Goal: Task Accomplishment & Management: Complete application form

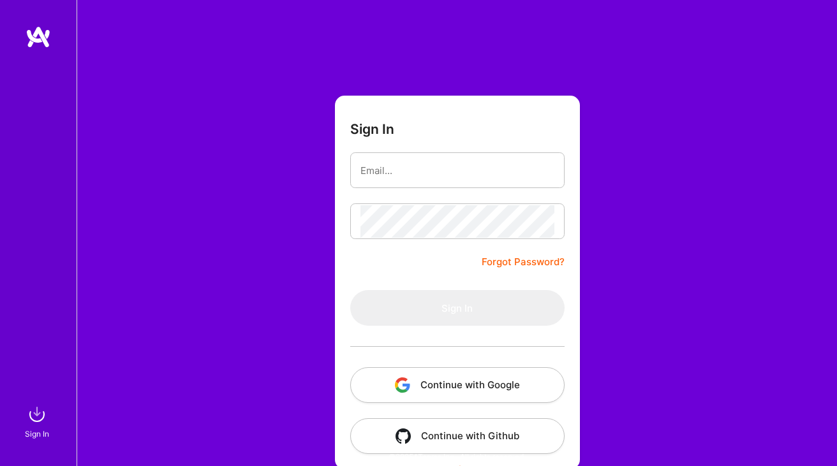
click at [433, 384] on button "Continue with Google" at bounding box center [457, 385] width 214 height 36
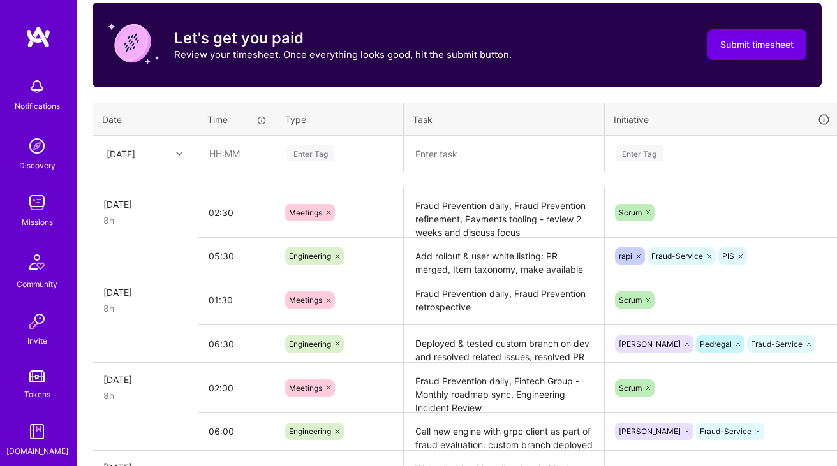
scroll to position [378, 0]
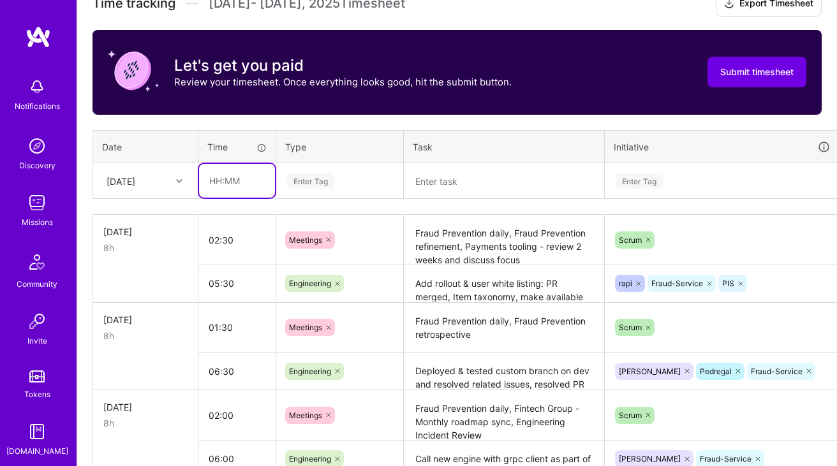
click at [247, 179] on input "text" at bounding box center [237, 181] width 76 height 34
type input "07:30"
click at [332, 179] on div "Enter Tag" at bounding box center [310, 181] width 47 height 20
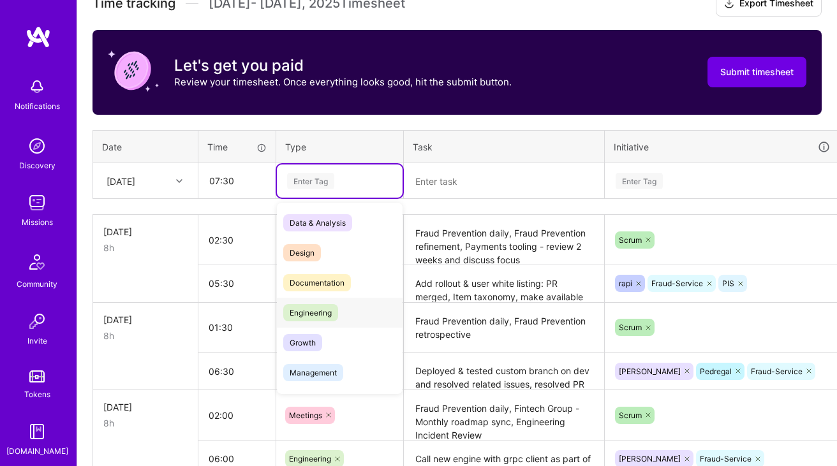
click at [318, 308] on span "Engineering" at bounding box center [310, 312] width 55 height 17
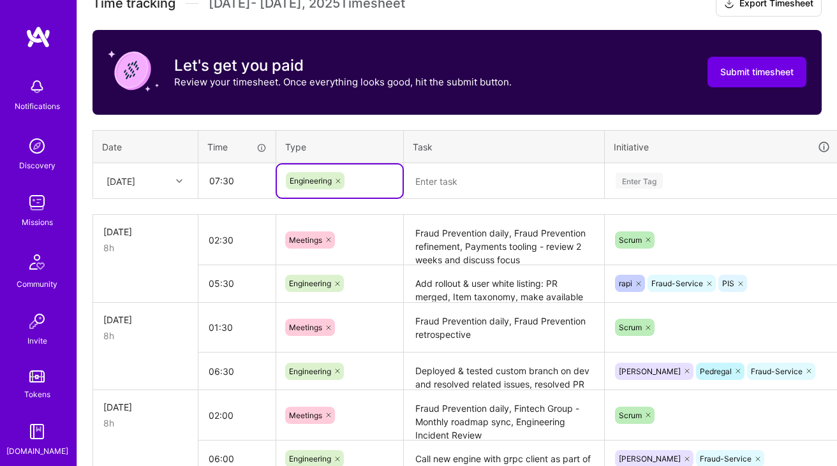
click at [471, 185] on textarea at bounding box center [504, 181] width 198 height 33
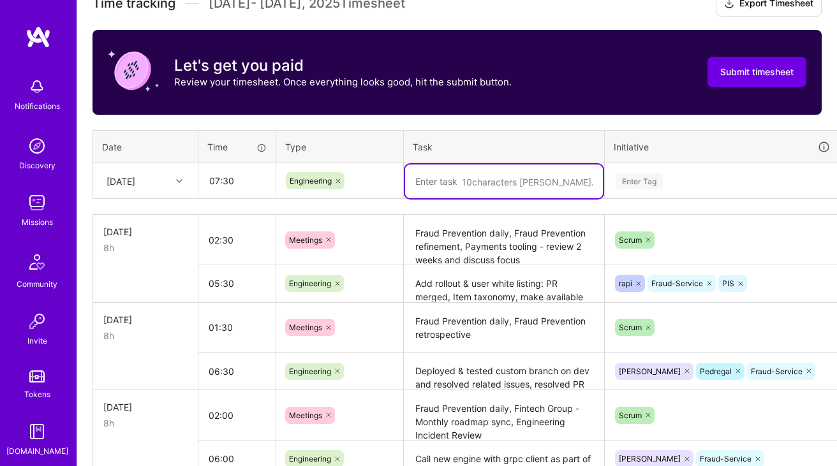
paste textarea "Check PaymentMethods from RAPI not mapped in fraud-service"
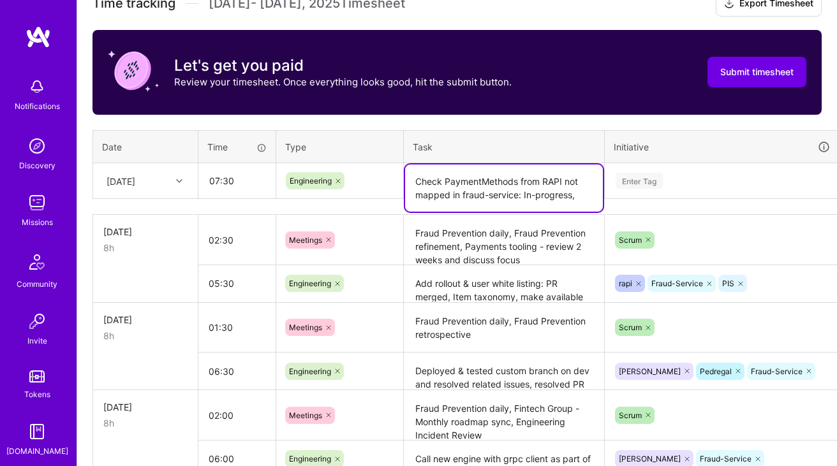
paste textarea "Fraud Prevention Wednesday Team Coffee"
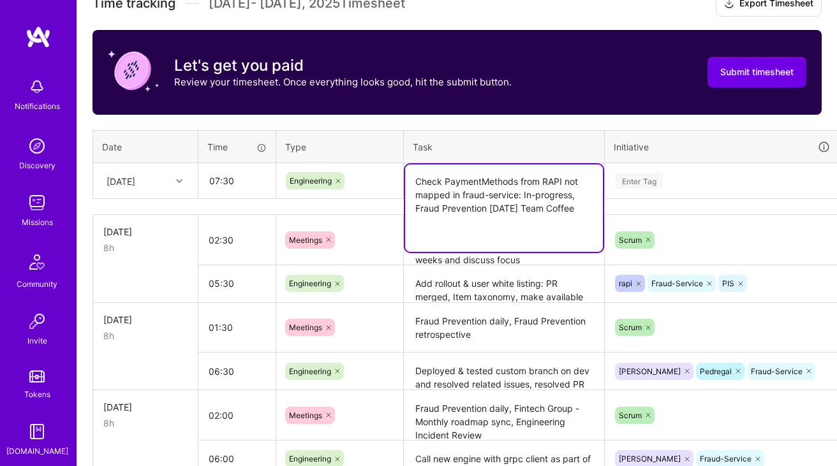
type textarea "Check PaymentMethods from RAPI not mapped in fraud-service: In-progress,"
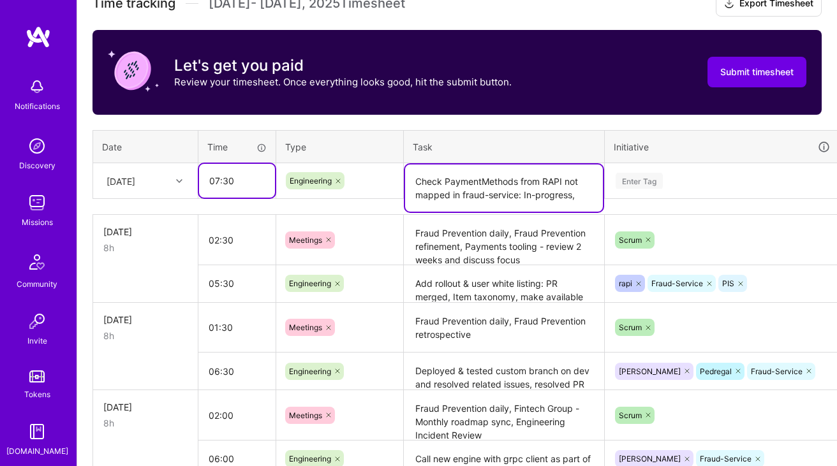
click at [215, 180] on input "07:30" at bounding box center [237, 181] width 76 height 34
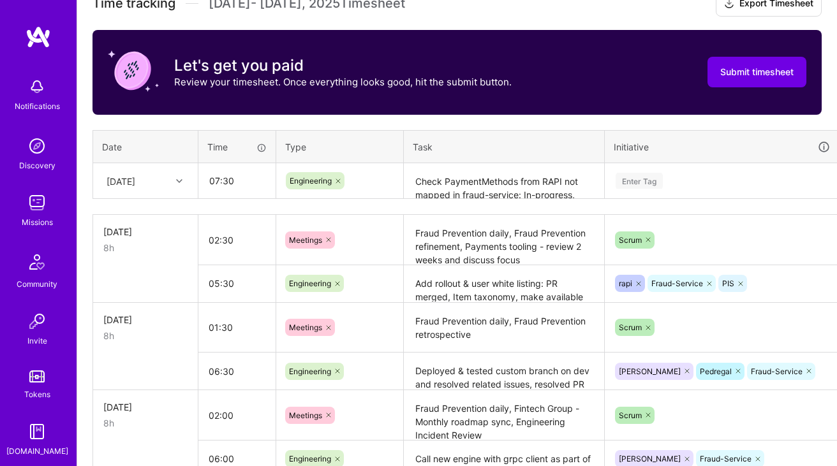
click at [473, 173] on textarea "Check PaymentMethods from RAPI not mapped in fraud-service: In-progress," at bounding box center [504, 182] width 198 height 34
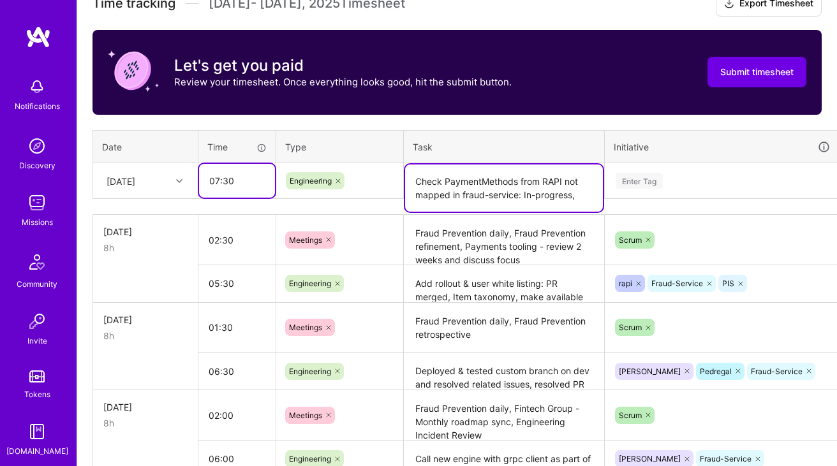
click at [220, 179] on input "07:30" at bounding box center [237, 181] width 76 height 34
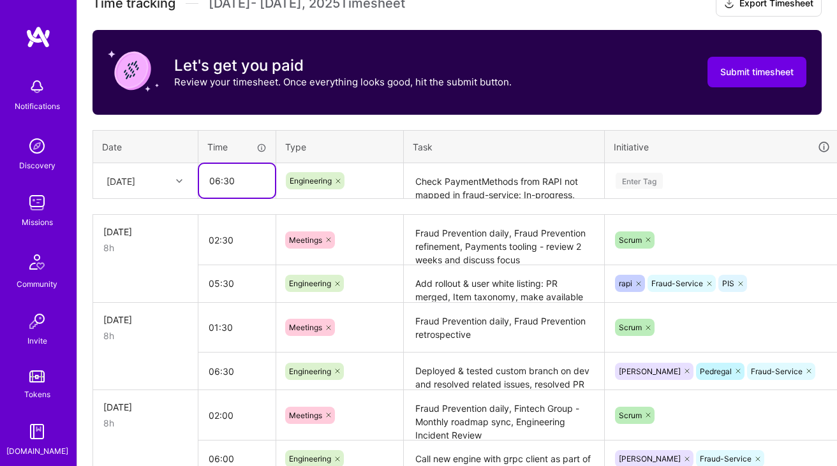
type input "06:30"
click at [665, 179] on div "Enter Tag" at bounding box center [722, 181] width 216 height 16
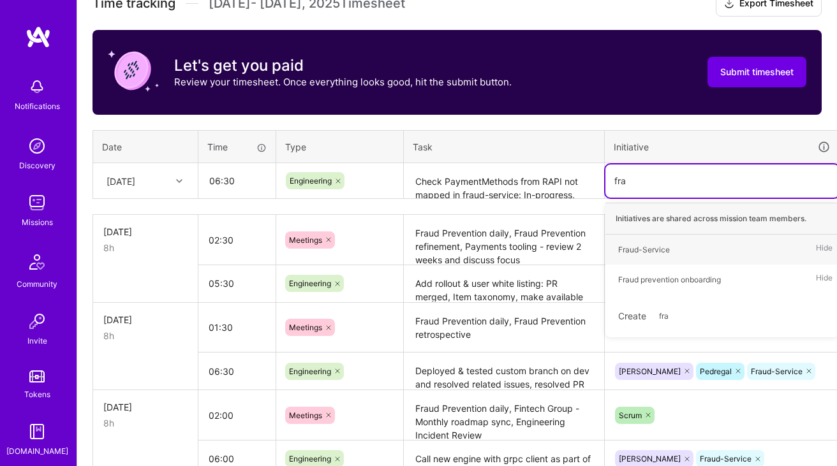
type input "frau"
click at [644, 251] on div "Fraud-Service" at bounding box center [644, 249] width 52 height 13
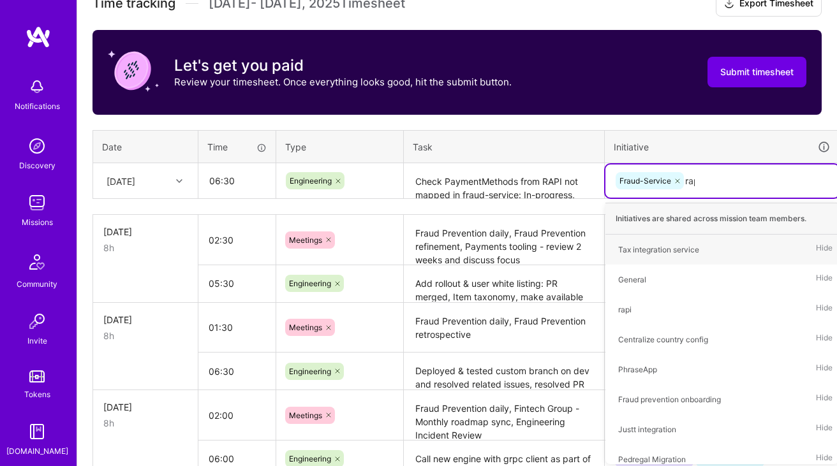
type input "rapi"
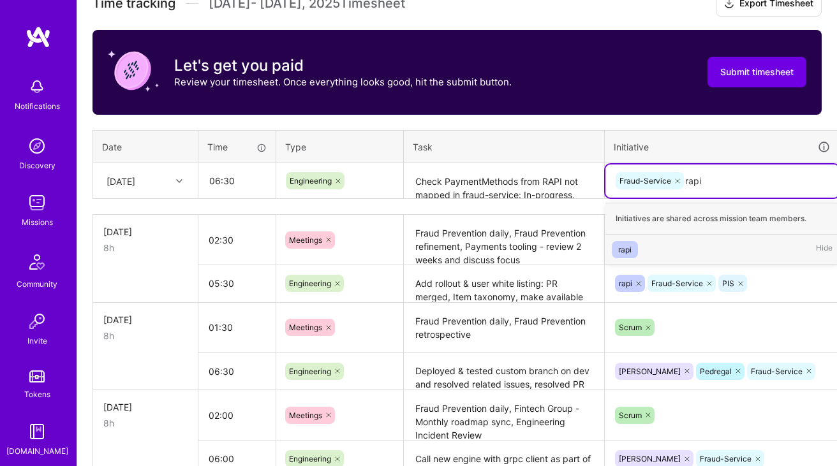
click at [648, 248] on div "rapi Hide" at bounding box center [721, 250] width 233 height 30
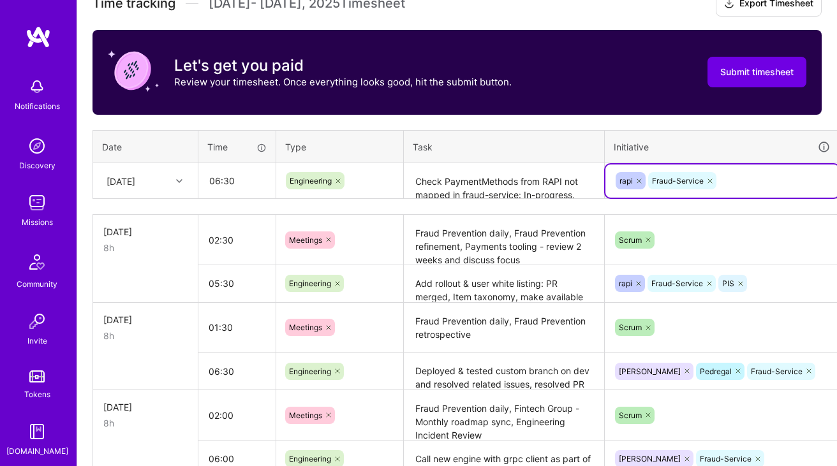
click at [534, 196] on textarea "Check PaymentMethods from RAPI not mapped in fraud-service: In-progress," at bounding box center [504, 182] width 198 height 34
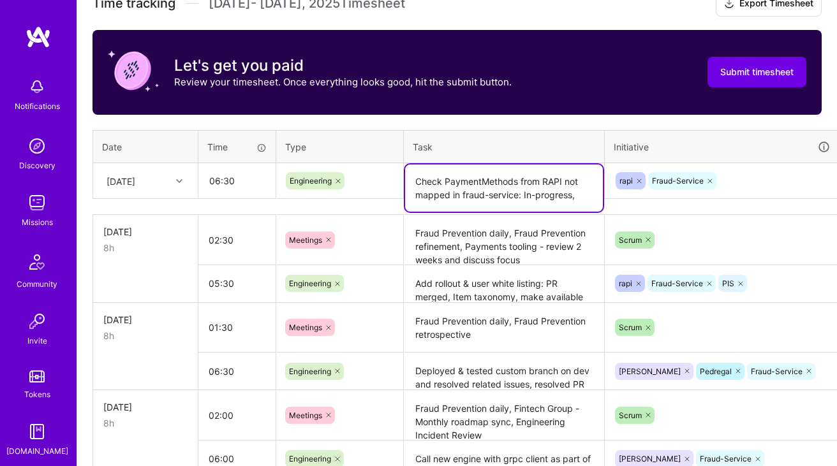
click at [459, 243] on textarea "Fraud Prevention daily, Fraud Prevention refinement, Payments tooling - review …" at bounding box center [504, 240] width 198 height 48
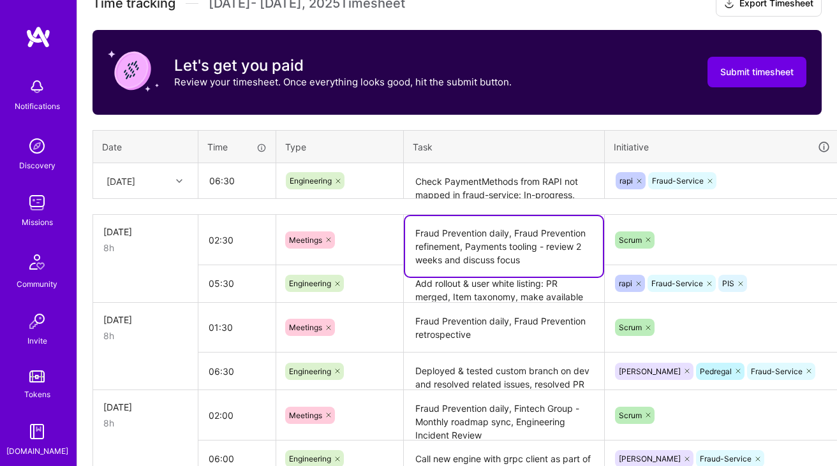
click at [465, 286] on textarea "Add rollout & user white listing: PR merged, Item taxonomy, make available for …" at bounding box center [504, 284] width 198 height 35
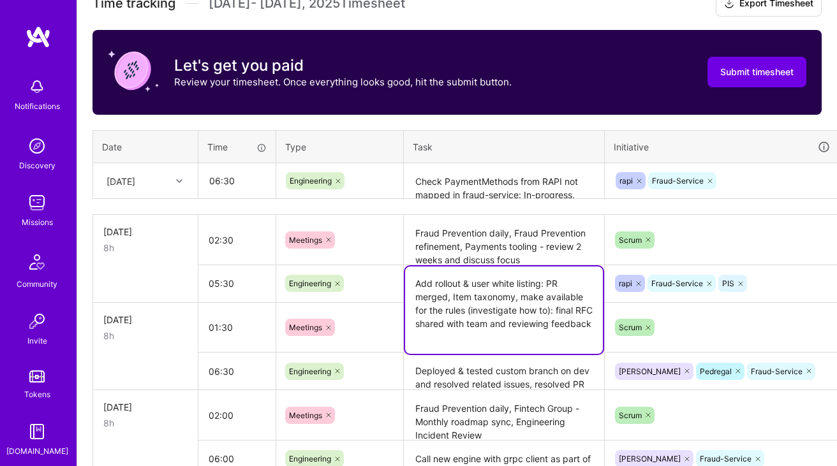
click at [463, 295] on textarea "Add rollout & user white listing: PR merged, Item taxonomy, make available for …" at bounding box center [504, 310] width 198 height 87
click at [476, 316] on textarea "Add rollout & user white listing: PR merged, Item taxonomy, make available for …" at bounding box center [504, 310] width 198 height 87
click at [496, 335] on textarea "Add rollout & user white listing: PR merged, Item taxonomy, make available for …" at bounding box center [504, 310] width 198 height 87
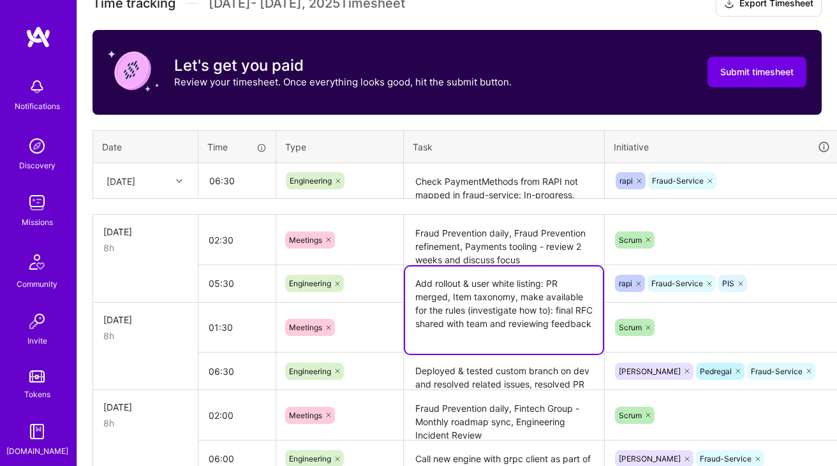
click at [471, 335] on textarea "Add rollout & user white listing: PR merged, Item taxonomy, make available for …" at bounding box center [504, 310] width 198 height 87
click at [501, 194] on textarea "Check PaymentMethods from RAPI not mapped in fraud-service: In-progress," at bounding box center [504, 182] width 198 height 34
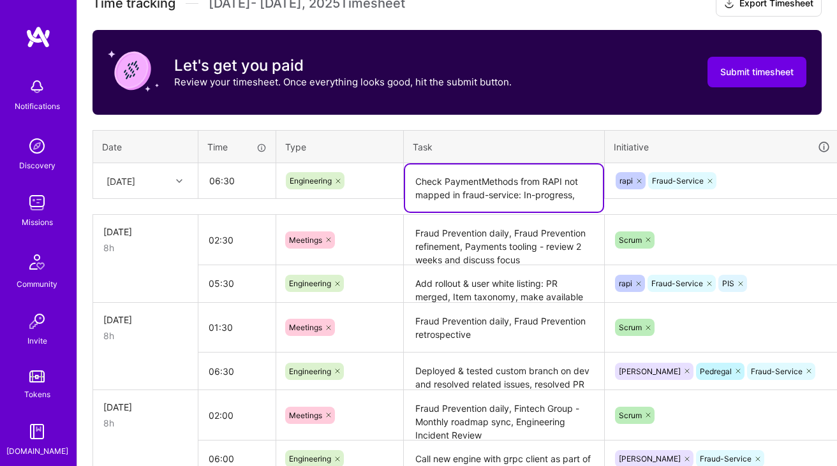
click at [582, 199] on textarea "Check PaymentMethods from RAPI not mapped in fraud-service: In-progress," at bounding box center [504, 188] width 198 height 47
paste textarea "Fixing local build issue"
click at [524, 212] on textarea "Check PaymentMethods from RAPI not mapped in fraud-service: In-progress, Fixing…" at bounding box center [504, 195] width 198 height 61
paste textarea "Rollout service & other code cleanup"
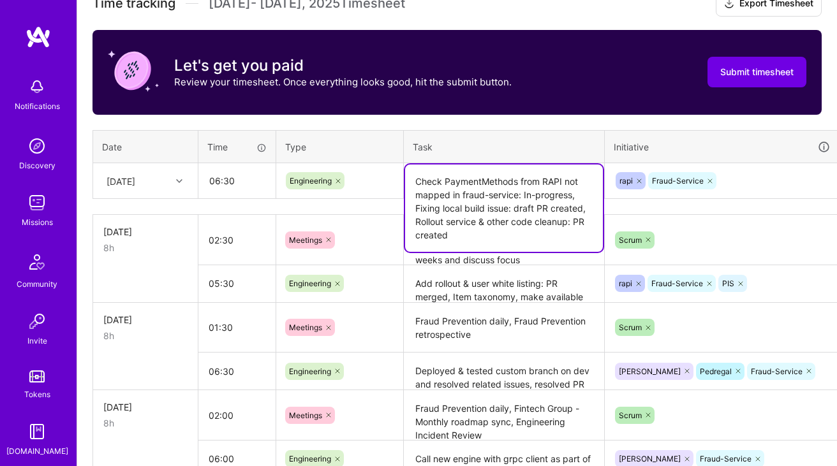
click at [554, 220] on textarea "Check PaymentMethods from RAPI not mapped in fraud-service: In-progress, Fixing…" at bounding box center [504, 208] width 198 height 87
type textarea "Check PaymentMethods from RAPI not mapped in fraud-service: In-progress, Fixing…"
click at [509, 145] on th "Task" at bounding box center [504, 146] width 201 height 33
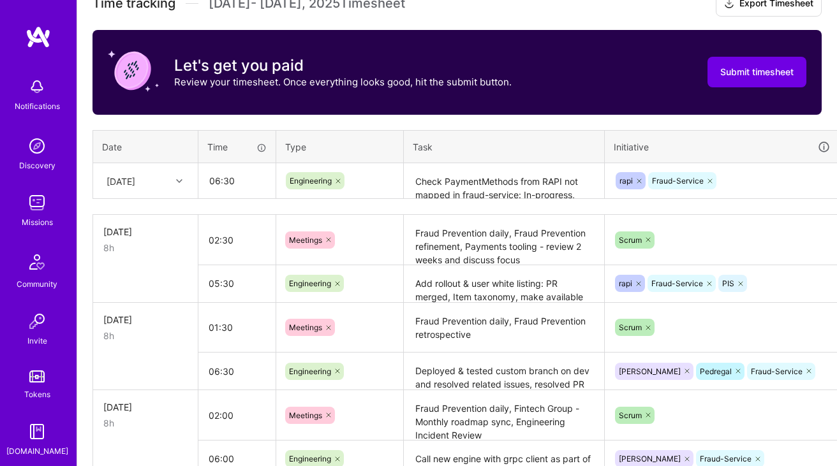
scroll to position [378, 46]
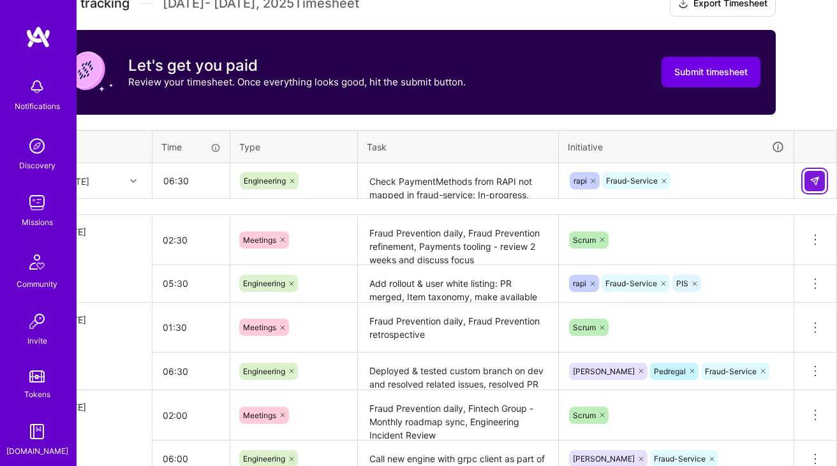
click at [812, 179] on img at bounding box center [814, 181] width 10 height 10
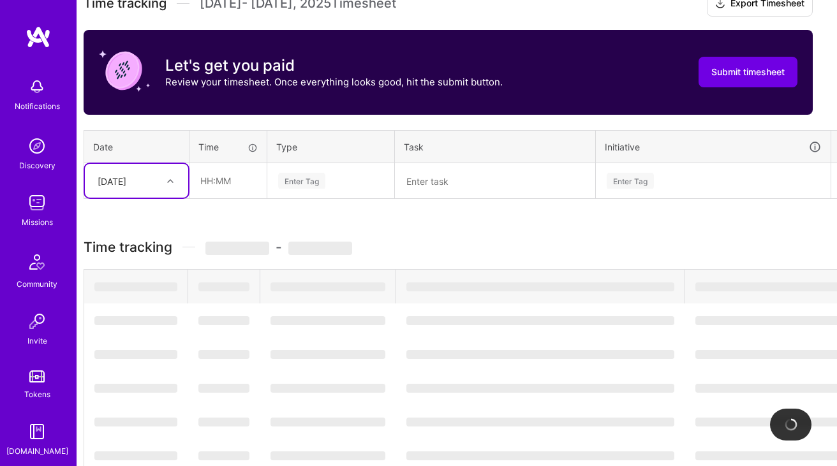
scroll to position [378, 0]
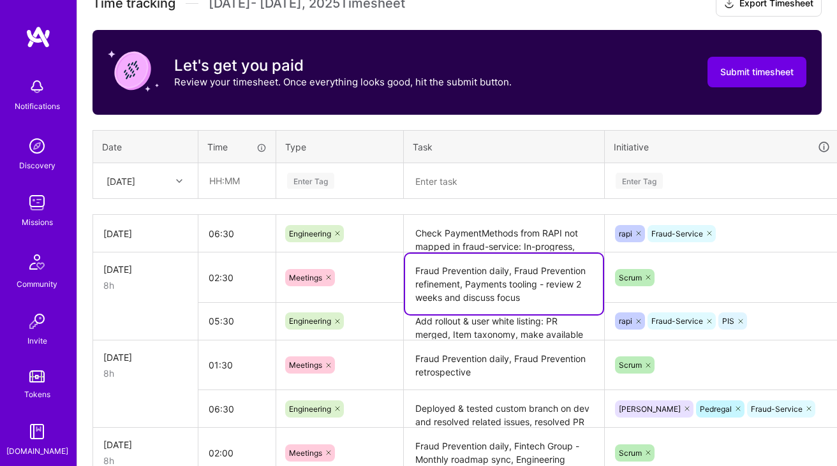
drag, startPoint x: 511, startPoint y: 270, endPoint x: 399, endPoint y: 265, distance: 111.7
click at [399, 265] on tr "Tue, Oct 14 8h 02:30 Meetings Fraud Prevention daily, Fraud Prevention refineme…" at bounding box center [488, 278] width 790 height 50
click at [219, 182] on input "text" at bounding box center [237, 181] width 76 height 34
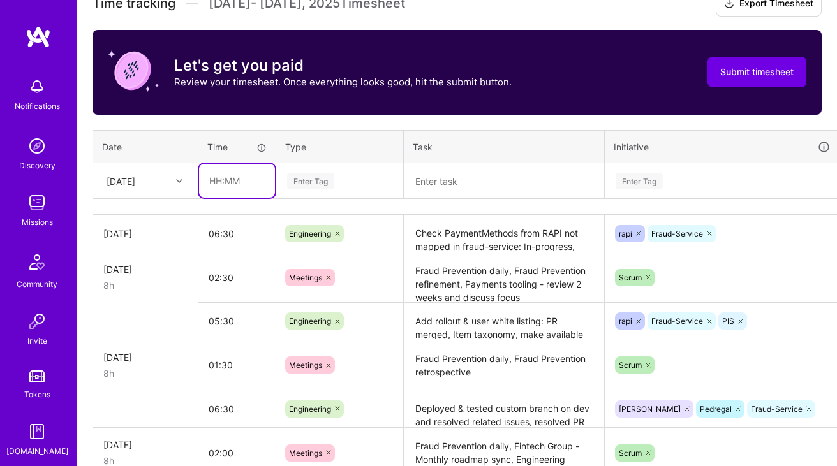
type input "01:30"
click at [308, 195] on div "Enter Tag" at bounding box center [340, 181] width 126 height 33
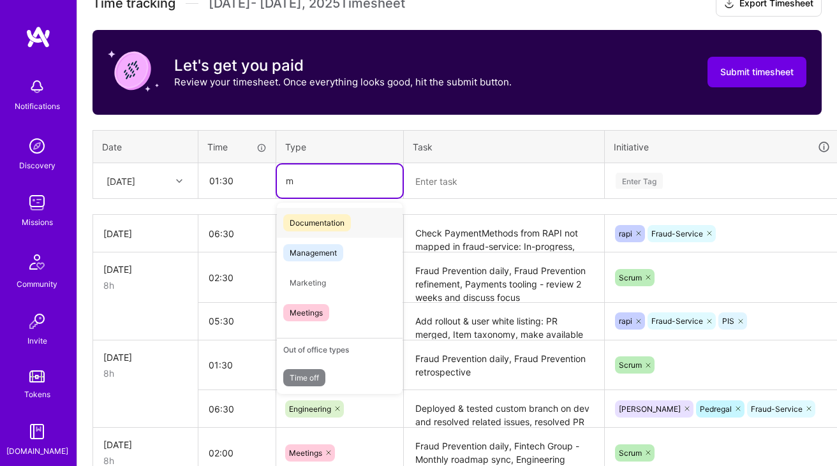
type input "me"
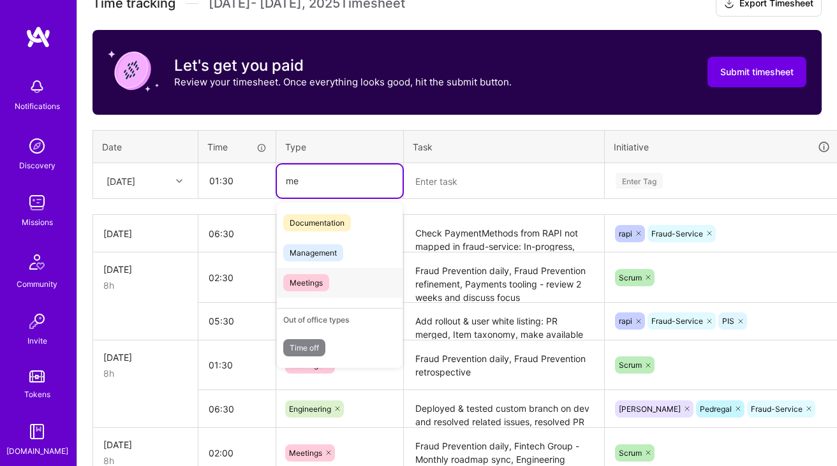
click at [313, 279] on span "Meetings" at bounding box center [306, 282] width 46 height 17
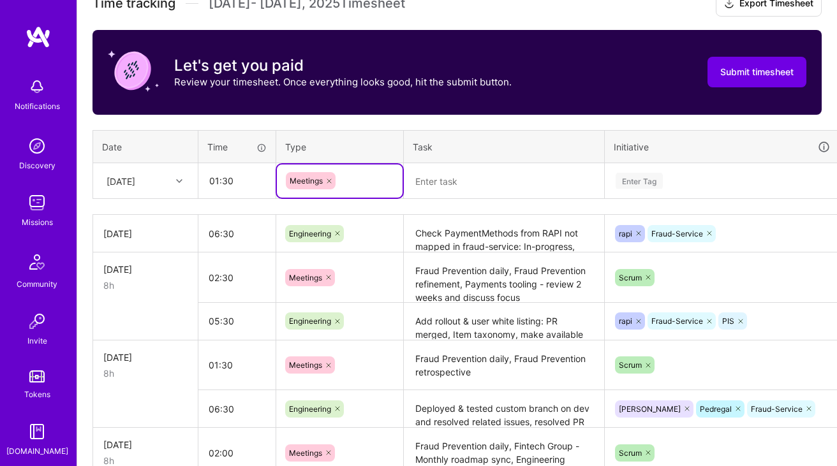
click at [480, 181] on textarea at bounding box center [504, 182] width 198 height 34
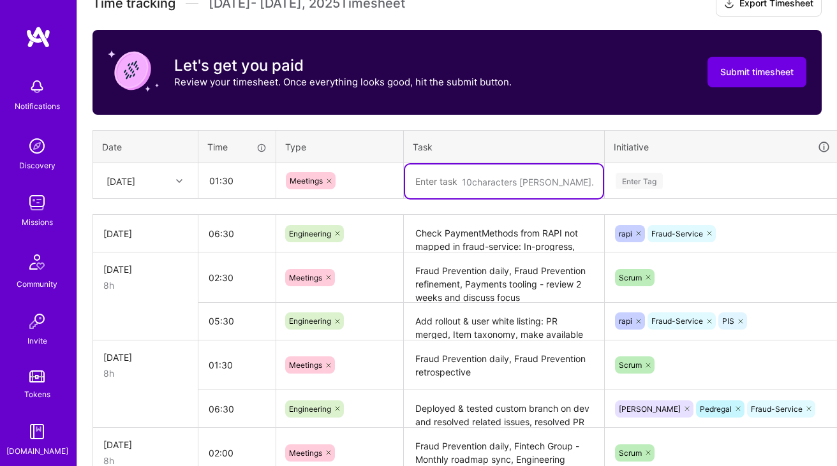
paste textarea "Fraud Prevention daily,"
paste textarea "Fraud Prevention Wednesday Team Coffee"
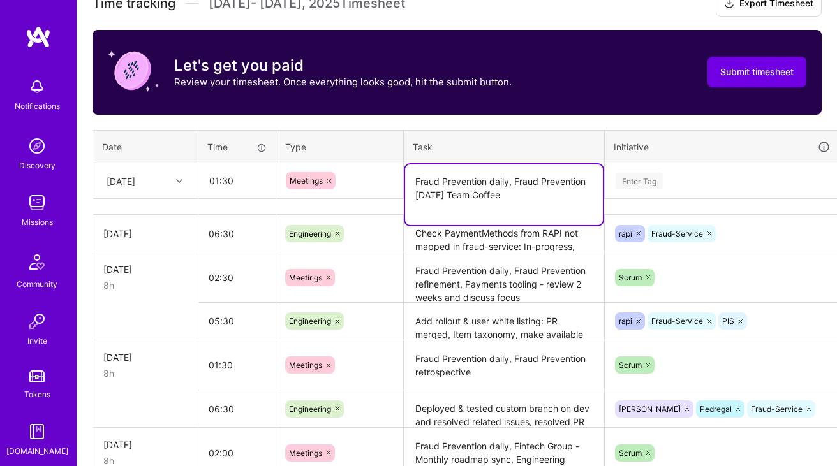
type textarea "Fraud Prevention daily, Fraud Prevention Wednesday Team Coffee"
click at [679, 182] on div "Enter Tag" at bounding box center [722, 181] width 216 height 16
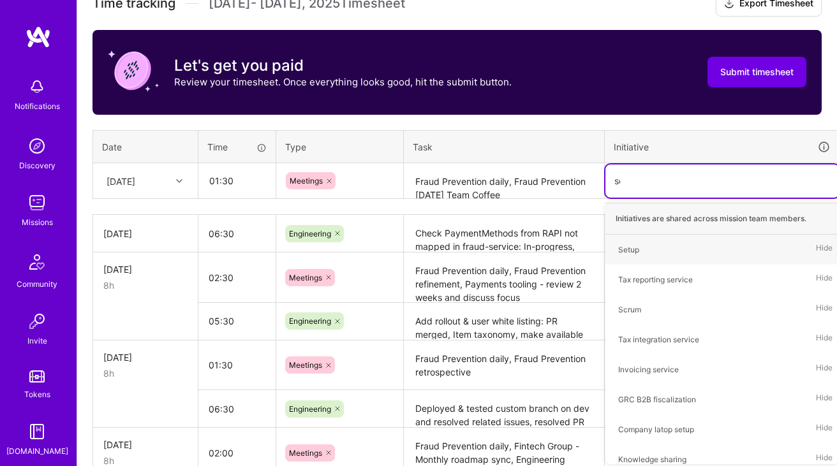
type input "scr"
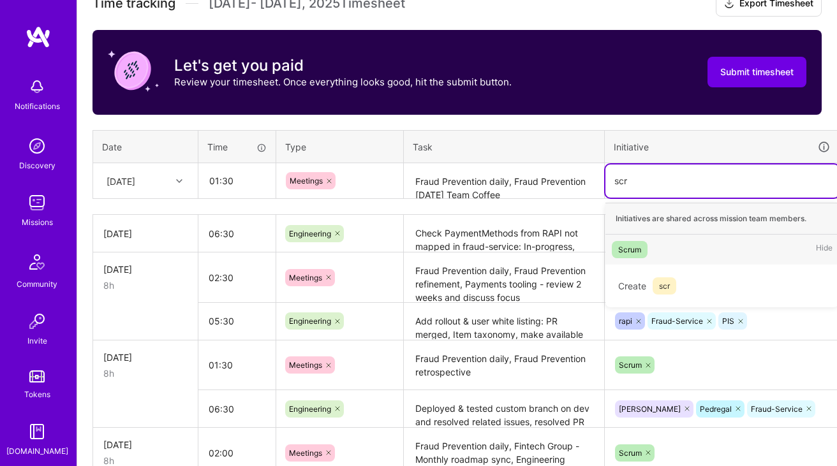
click at [642, 247] on span "Scrum" at bounding box center [630, 249] width 36 height 17
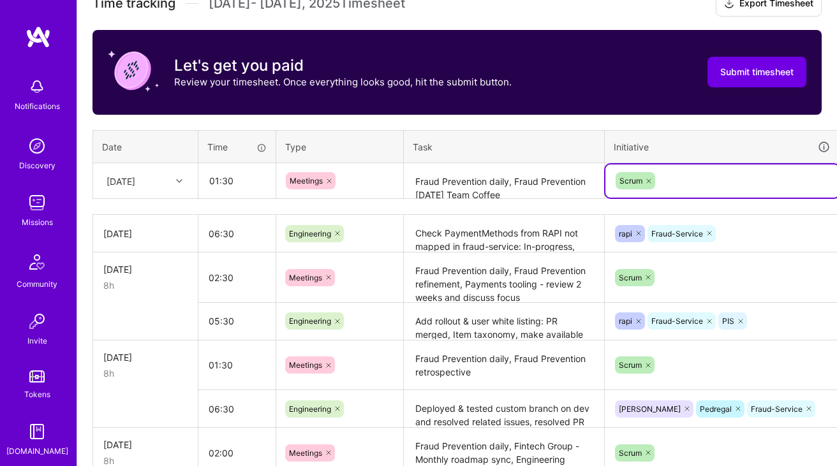
click at [695, 171] on div "Scrum" at bounding box center [722, 181] width 216 height 20
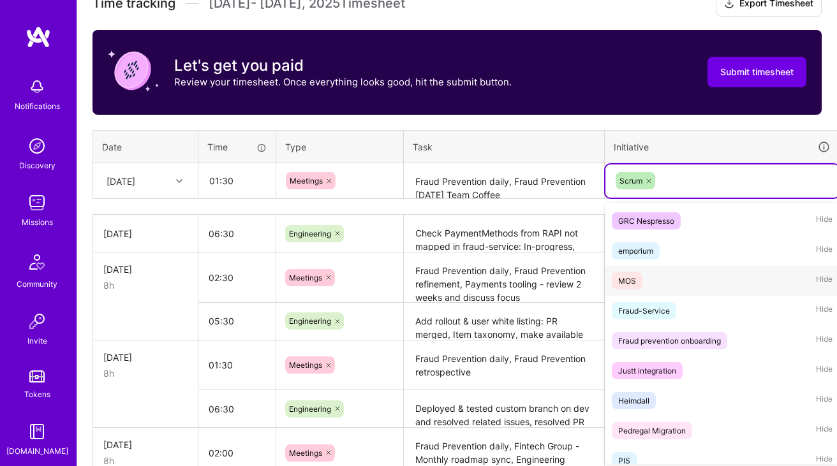
scroll to position [1509, 0]
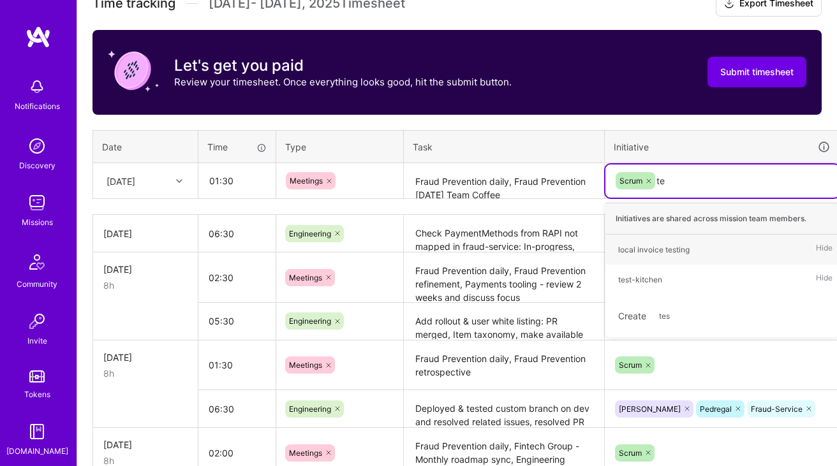
type input "t"
type input "fra"
click at [667, 252] on div "Fraud-Service" at bounding box center [644, 249] width 52 height 13
type input "ped"
click at [667, 248] on div "Pedregal Hide" at bounding box center [721, 250] width 233 height 30
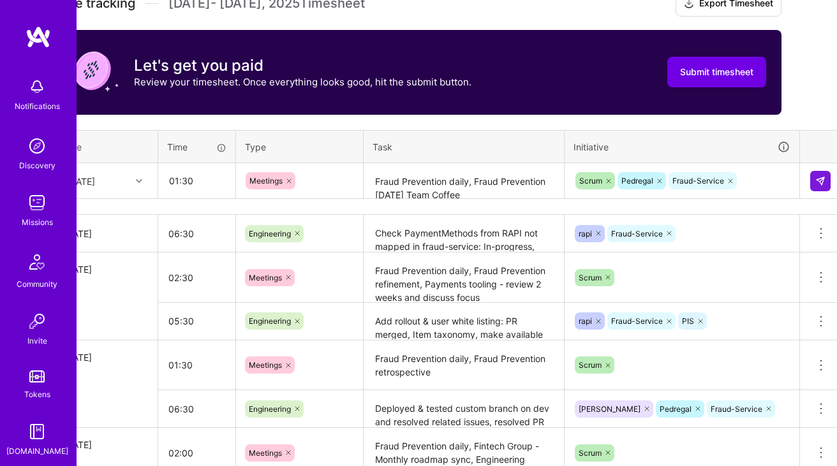
scroll to position [378, 46]
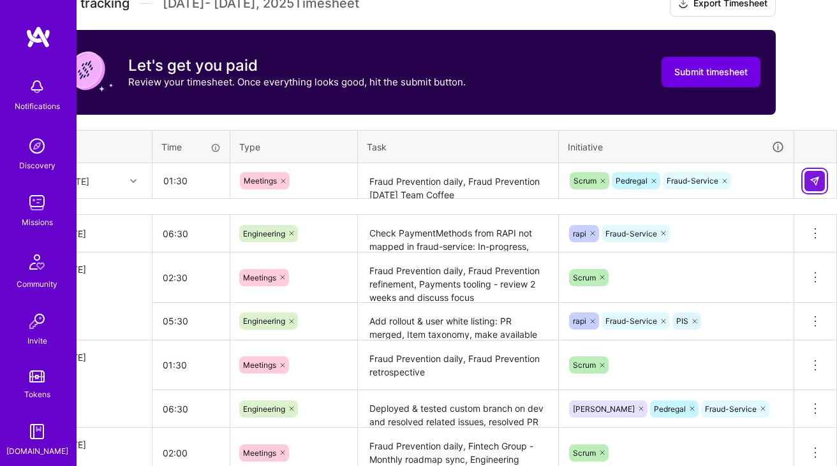
click at [808, 182] on button at bounding box center [814, 181] width 20 height 20
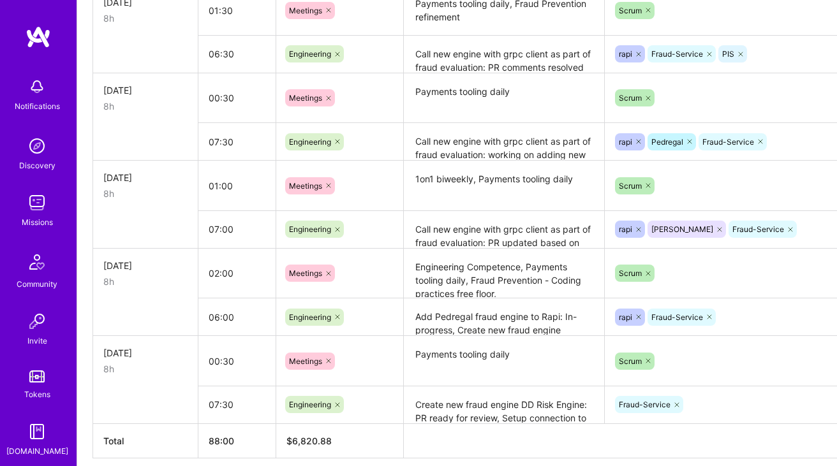
scroll to position [1188, 0]
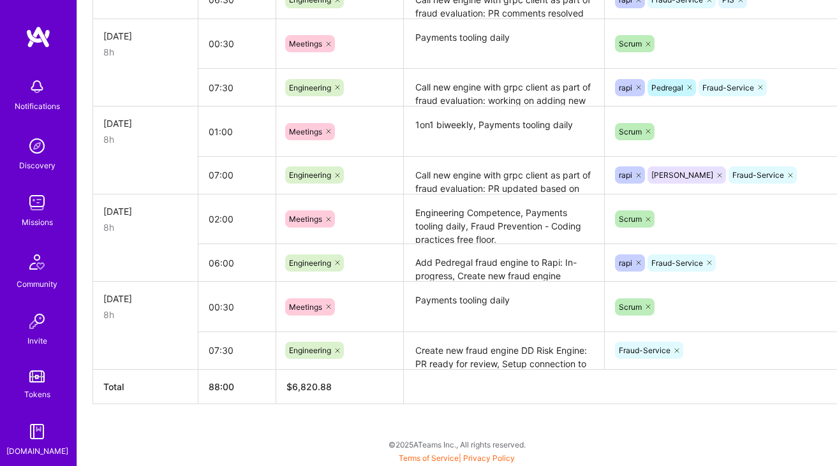
click at [482, 339] on textarea "Create new fraud engine DD Risk Engine: PR ready for review, Setup connection t…" at bounding box center [504, 351] width 198 height 35
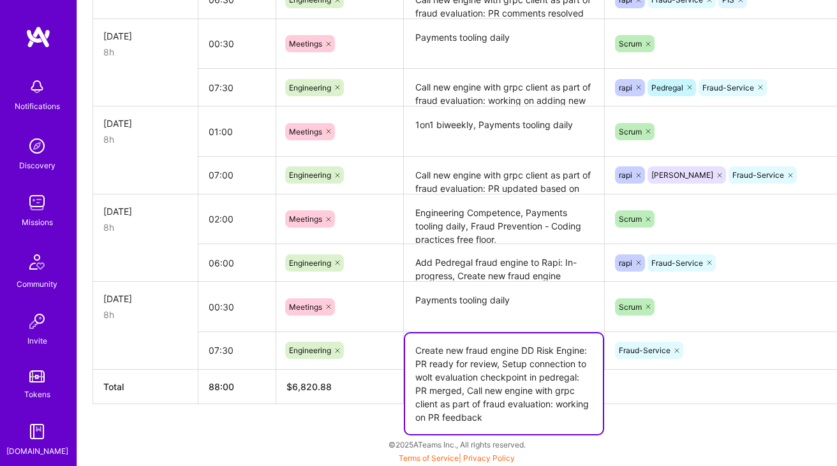
click at [360, 402] on th "$ 6,820.88" at bounding box center [340, 386] width 128 height 34
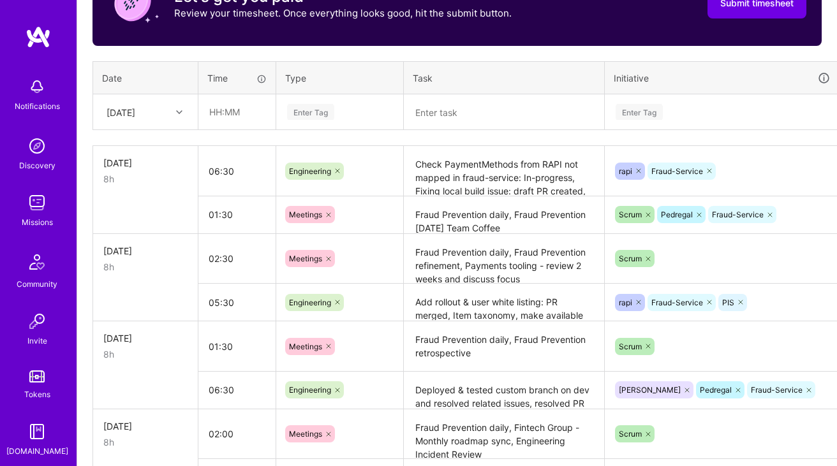
scroll to position [425, 0]
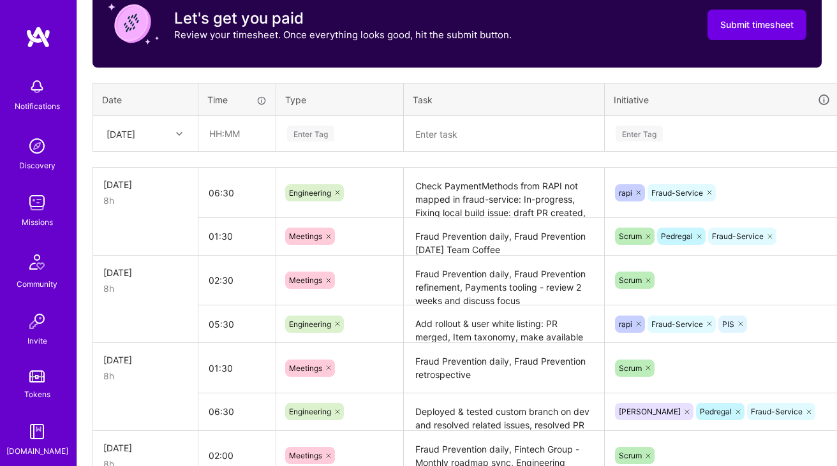
click at [533, 335] on textarea "Add rollout & user white listing: PR merged, Item taxonomy, make available for …" at bounding box center [504, 324] width 198 height 35
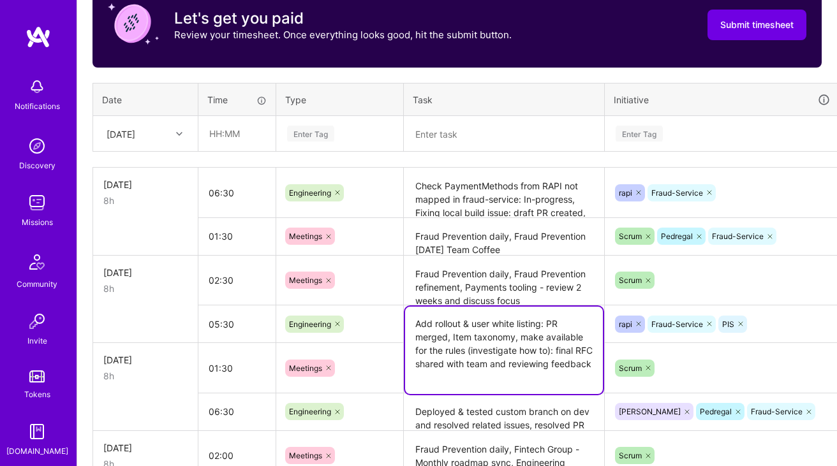
click at [506, 377] on textarea "Add rollout & user white listing: PR merged, Item taxonomy, make available for …" at bounding box center [504, 350] width 198 height 87
click at [522, 270] on textarea "Fraud Prevention daily, Fraud Prevention refinement, Payments tooling - review …" at bounding box center [504, 281] width 198 height 48
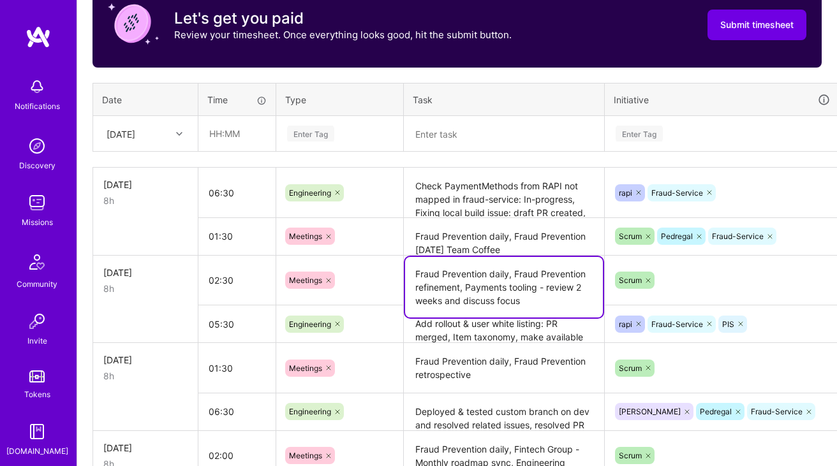
click at [538, 249] on textarea "Fraud Prevention daily, Fraud Prevention Wednesday Team Coffee" at bounding box center [504, 236] width 198 height 35
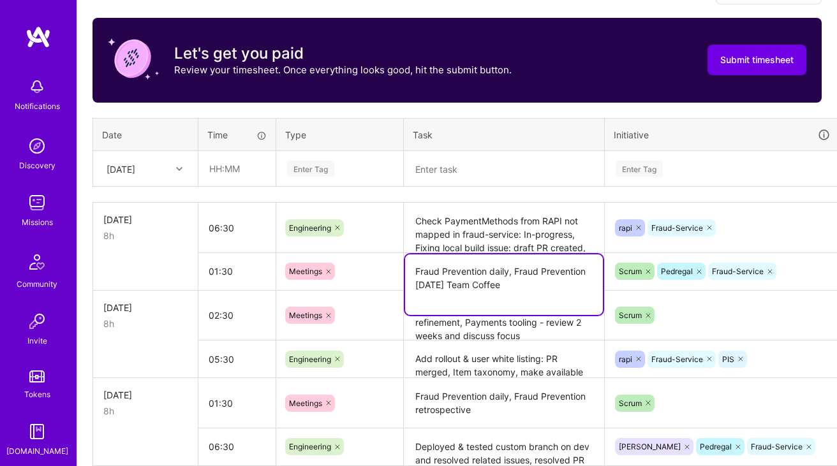
scroll to position [368, 0]
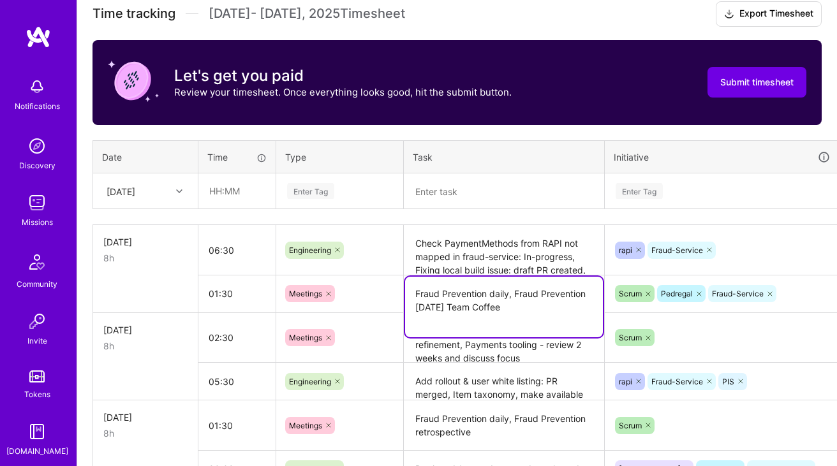
click at [555, 242] on textarea "Check PaymentMethods from RAPI not mapped in fraud-service: In-progress, Fixing…" at bounding box center [504, 250] width 198 height 48
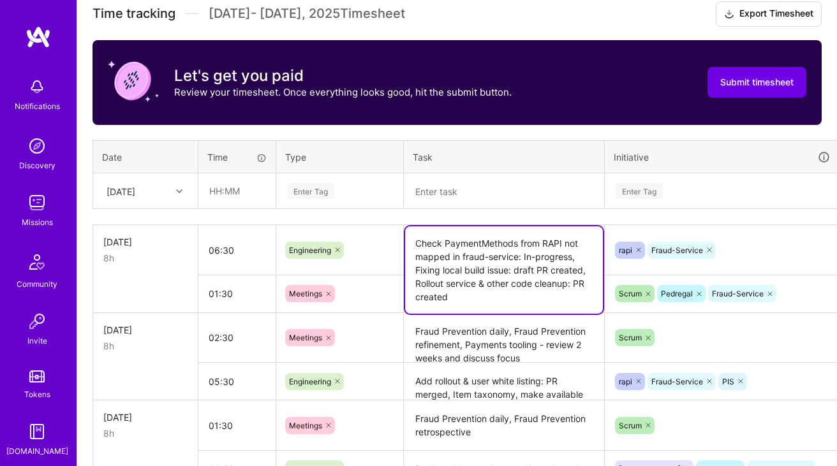
click at [515, 147] on th "Task" at bounding box center [504, 156] width 201 height 33
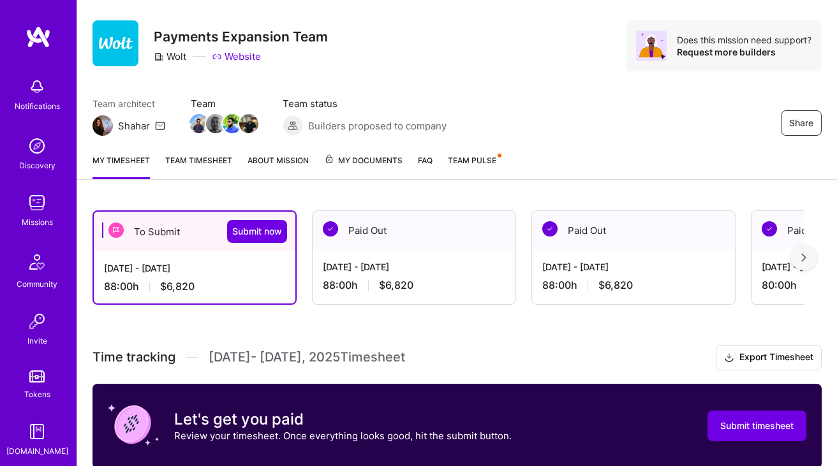
scroll to position [0, 0]
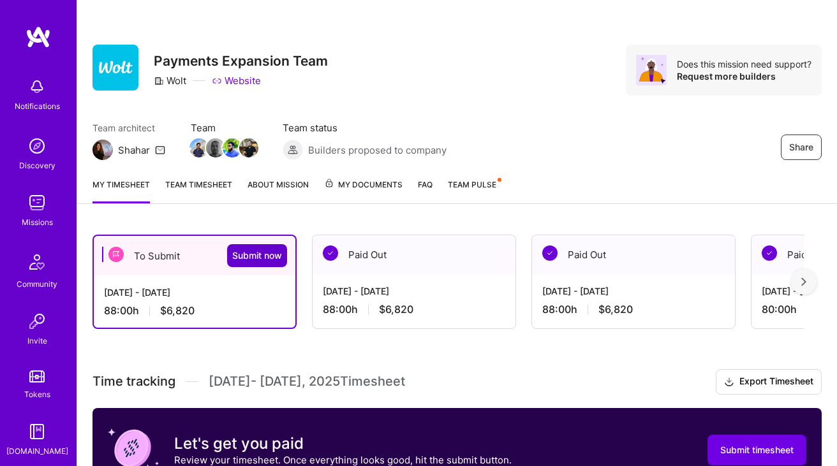
click at [255, 254] on span "Submit now" at bounding box center [257, 255] width 50 height 13
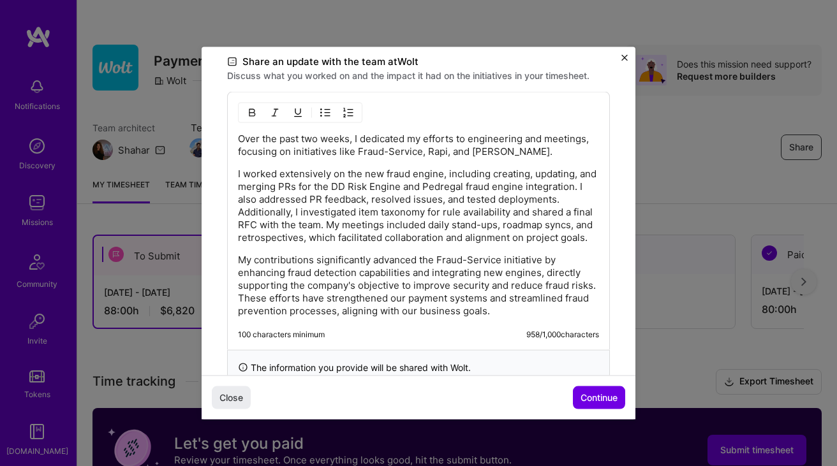
scroll to position [391, 0]
click at [415, 190] on p "I worked extensively on the new fraud engine, including creating, updating, and…" at bounding box center [418, 204] width 361 height 77
click at [417, 183] on p "I worked extensively on the new fraud engine, including creating, updating, and…" at bounding box center [418, 204] width 361 height 77
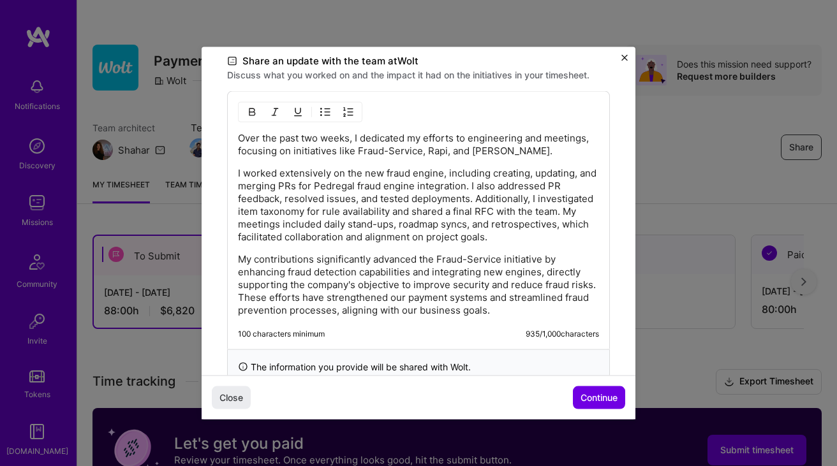
click at [452, 224] on p "I worked extensively on the new fraud engine, including creating, updating, and…" at bounding box center [418, 204] width 361 height 77
click at [402, 233] on p "I worked extensively on the new fraud engine, including creating, updating, and…" at bounding box center [418, 204] width 361 height 77
click at [367, 253] on p "My contributions significantly advanced the Fraud-Service initiative by enhanci…" at bounding box center [418, 285] width 361 height 64
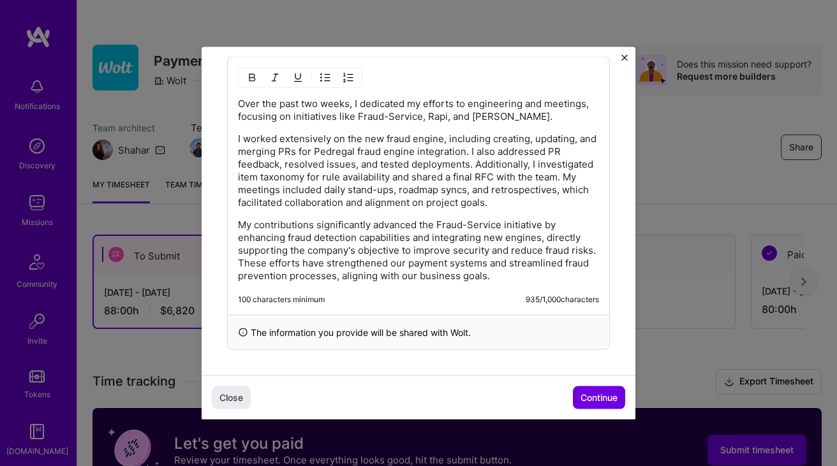
click at [432, 249] on p "My contributions significantly advanced the Fraud-Service initiative by enhanci…" at bounding box center [418, 250] width 361 height 64
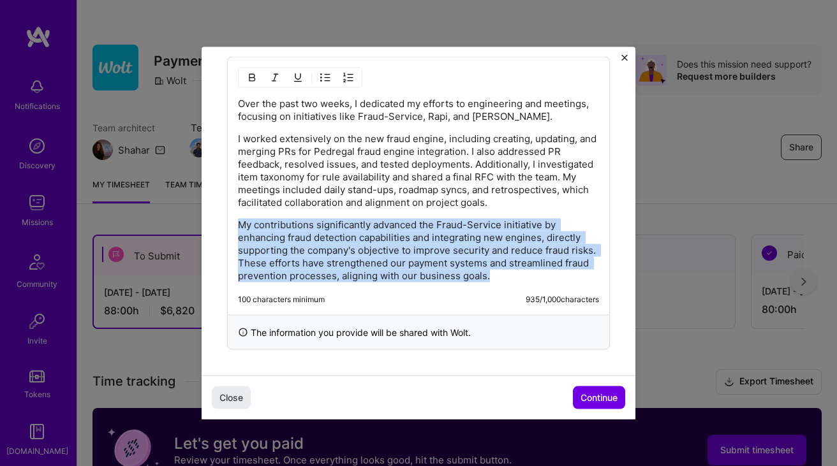
click at [413, 260] on p "My contributions significantly advanced the Fraud-Service initiative by enhanci…" at bounding box center [418, 250] width 361 height 64
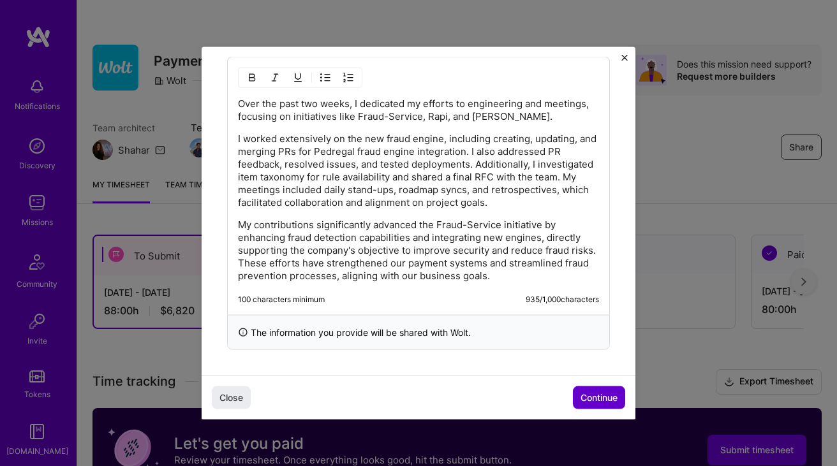
click at [591, 392] on span "Continue" at bounding box center [598, 398] width 37 height 13
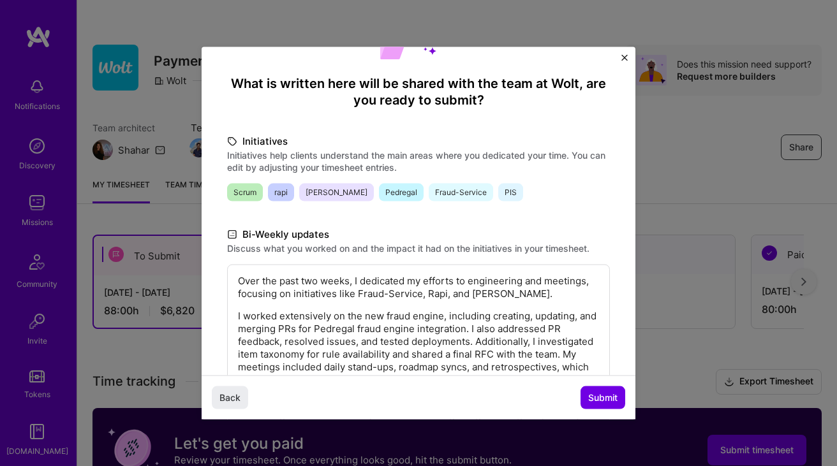
scroll to position [254, 0]
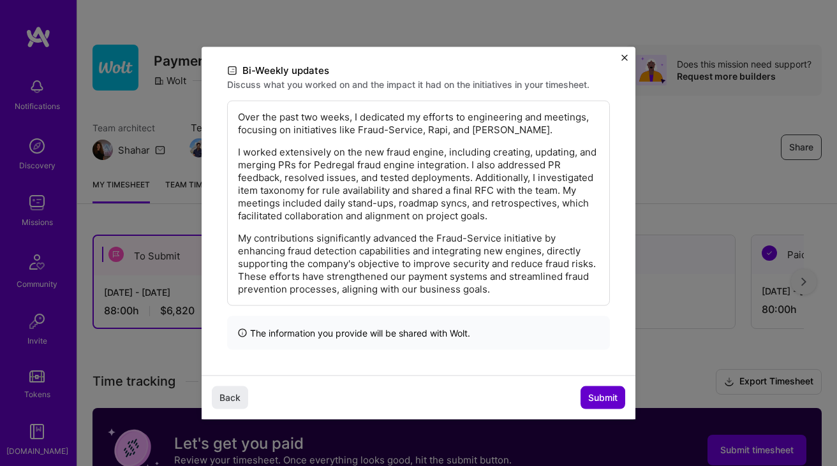
click at [607, 399] on span "Submit" at bounding box center [602, 398] width 29 height 13
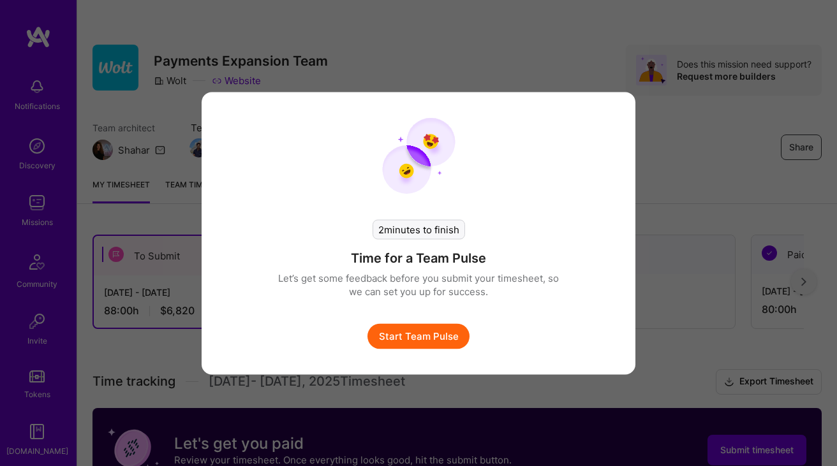
click at [426, 339] on button "Start Team Pulse" at bounding box center [418, 336] width 102 height 26
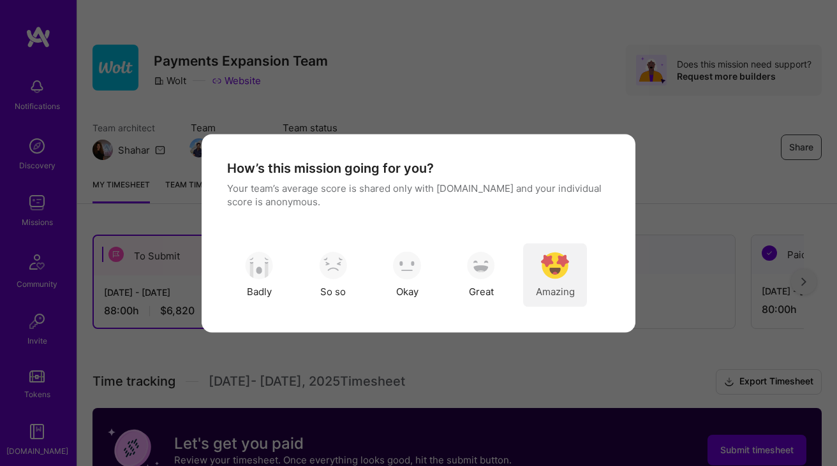
click at [549, 274] on img "modal" at bounding box center [555, 266] width 28 height 28
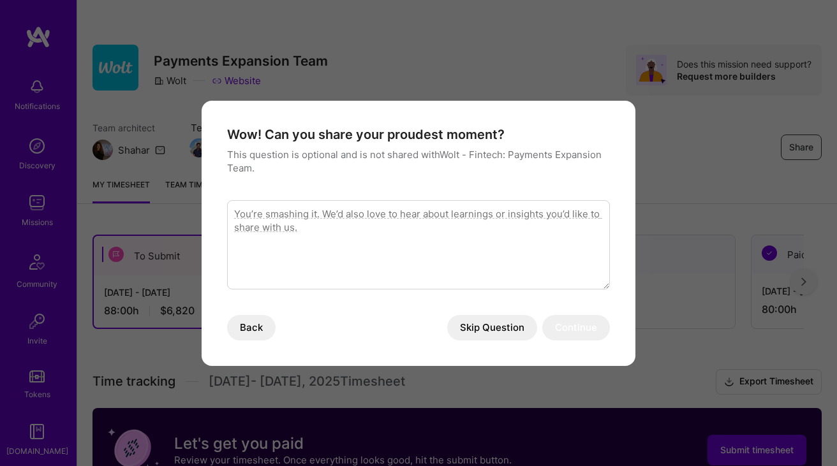
click at [488, 329] on button "Skip Question" at bounding box center [492, 328] width 90 height 26
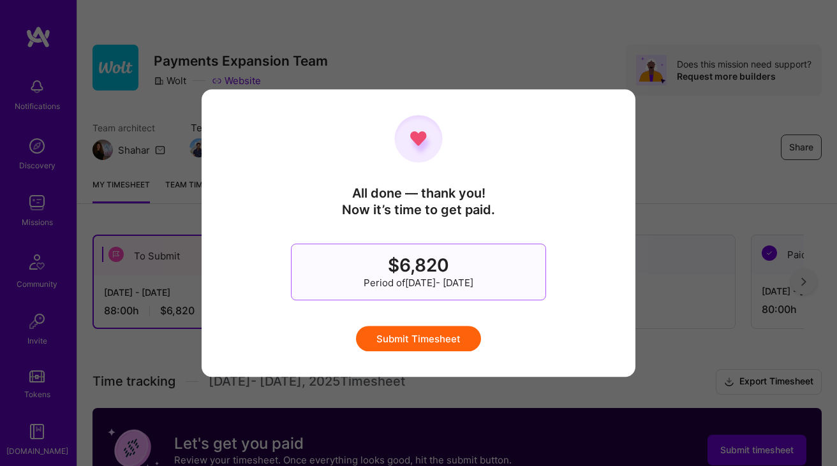
click at [429, 336] on button "Submit Timesheet" at bounding box center [418, 339] width 125 height 26
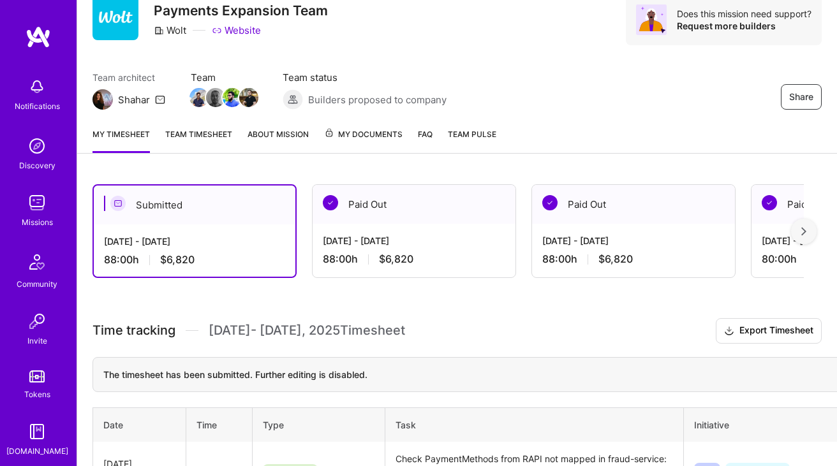
scroll to position [0, 0]
